Goal: Task Accomplishment & Management: Use online tool/utility

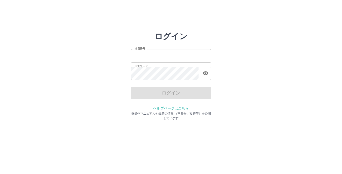
type input "*******"
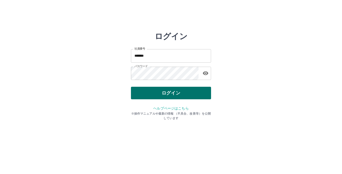
drag, startPoint x: 0, startPoint y: 0, endPoint x: 173, endPoint y: 92, distance: 196.0
click at [173, 92] on div "ログイン" at bounding box center [171, 93] width 80 height 13
click at [173, 91] on button "ログイン" at bounding box center [171, 93] width 80 height 13
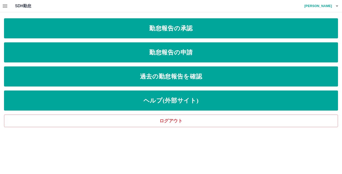
click at [4, 7] on icon "button" at bounding box center [5, 6] width 6 height 6
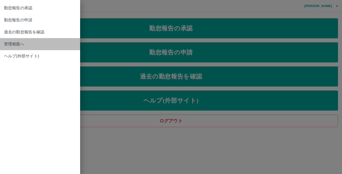
click at [15, 44] on span "管理画面へ" at bounding box center [40, 44] width 72 height 6
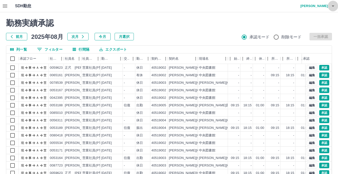
click at [334, 6] on icon "button" at bounding box center [333, 6] width 3 height 1
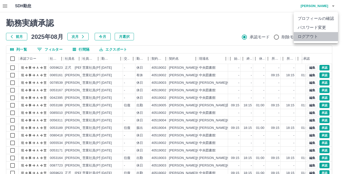
click at [328, 35] on li "ログアウト" at bounding box center [316, 36] width 44 height 9
